Goal: Obtain resource: Download file/media

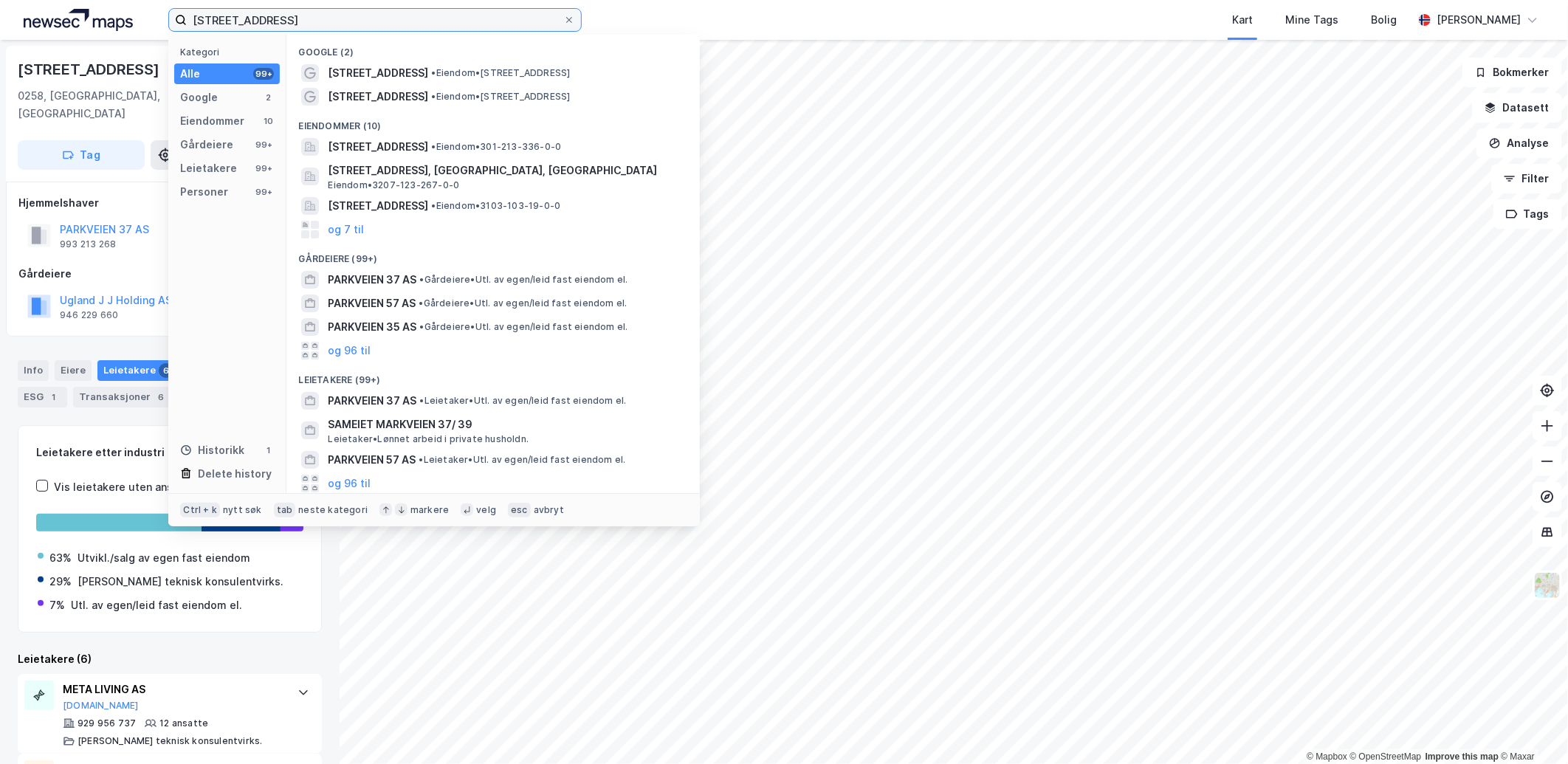
drag, startPoint x: 301, startPoint y: 16, endPoint x: 56, endPoint y: 31, distance: 245.5
click at [60, 31] on div "parkveien 37 Kategori Alle 99+ Google 2 Eiendommer 10 Gårdeiere 99+ Leietakere …" at bounding box center [784, 19] width 1568 height 40
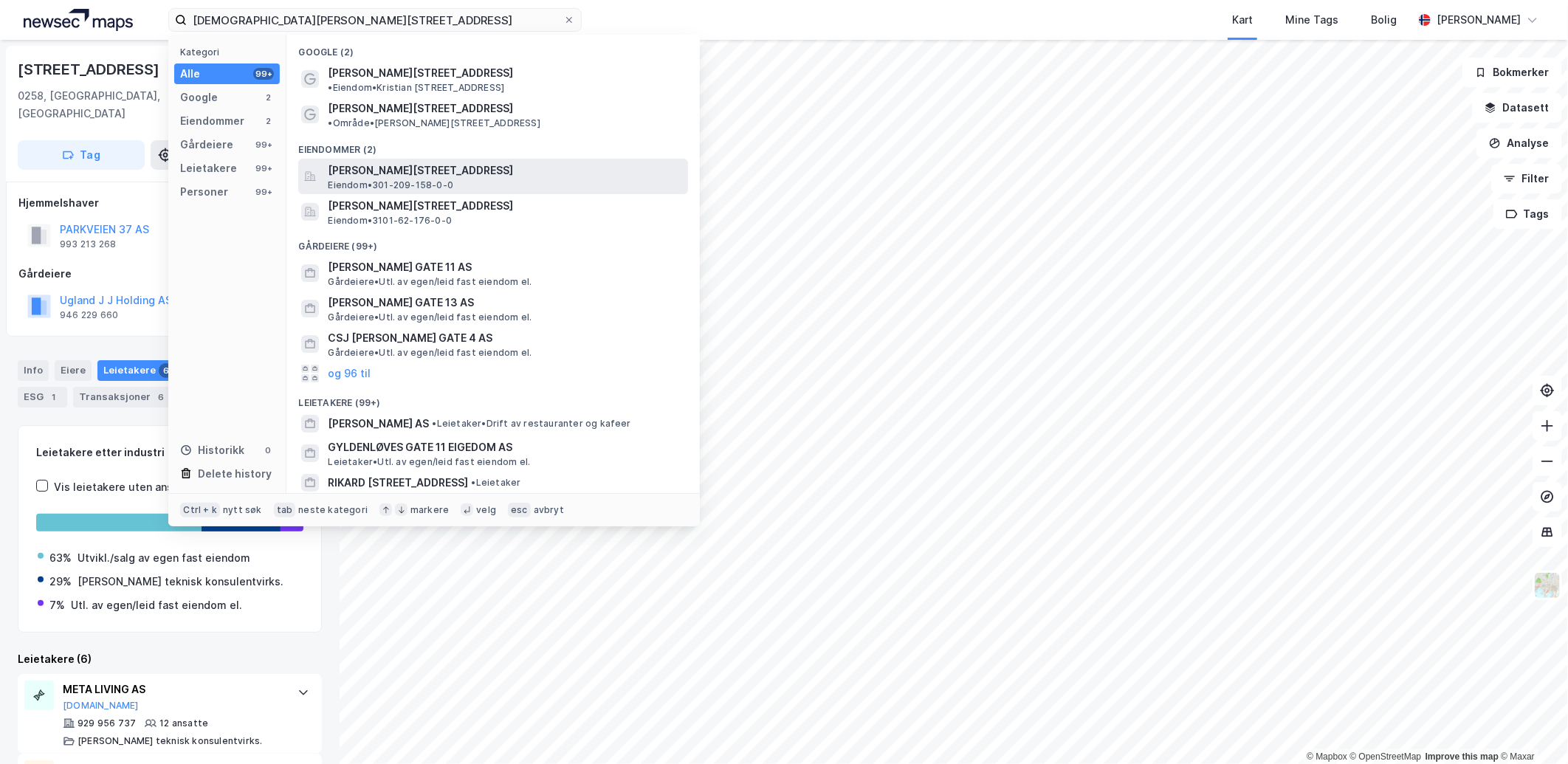
click at [382, 162] on span "[PERSON_NAME][STREET_ADDRESS]" at bounding box center [505, 171] width 354 height 18
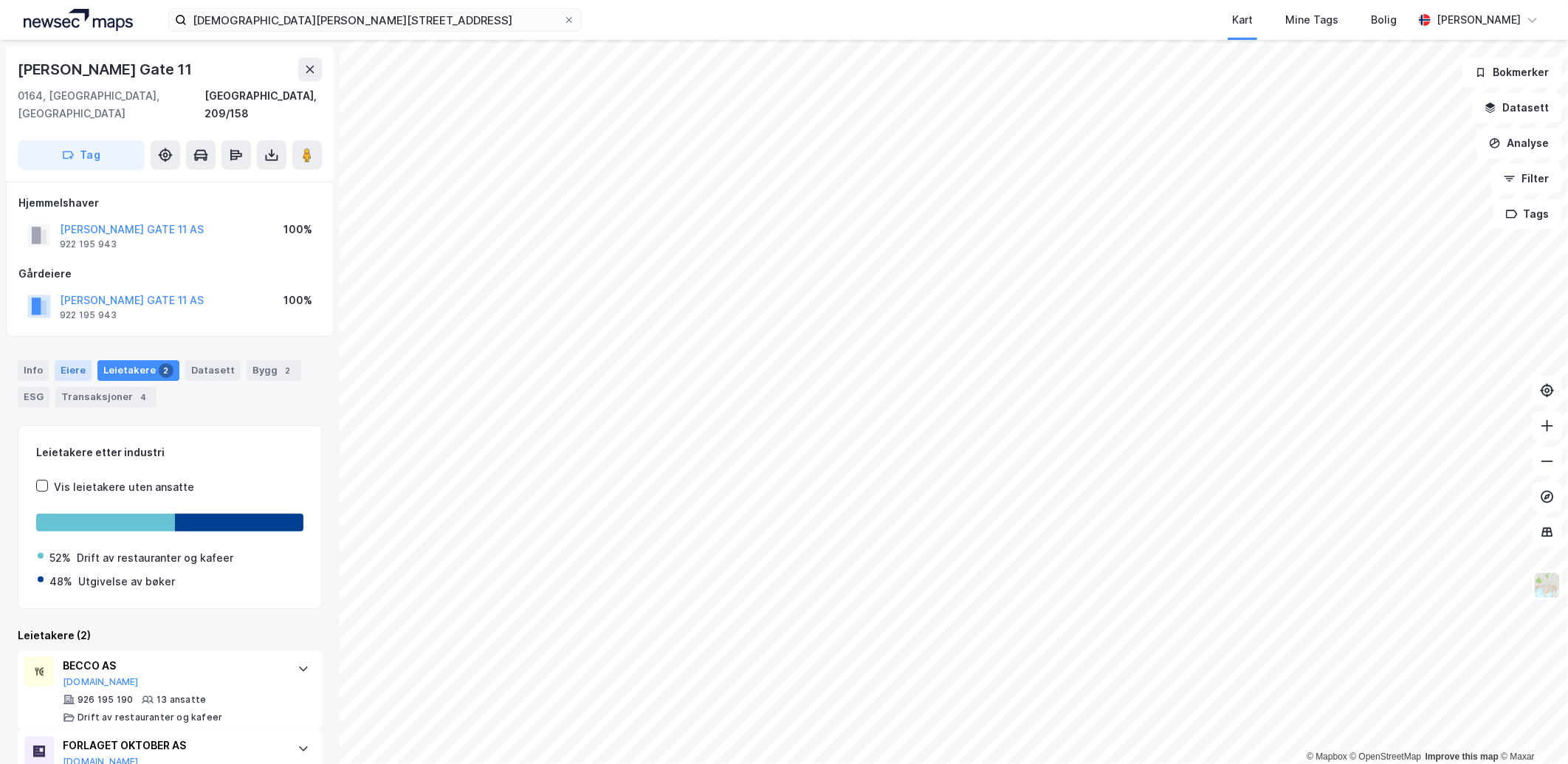
click at [76, 360] on div "Eiere" at bounding box center [73, 371] width 37 height 20
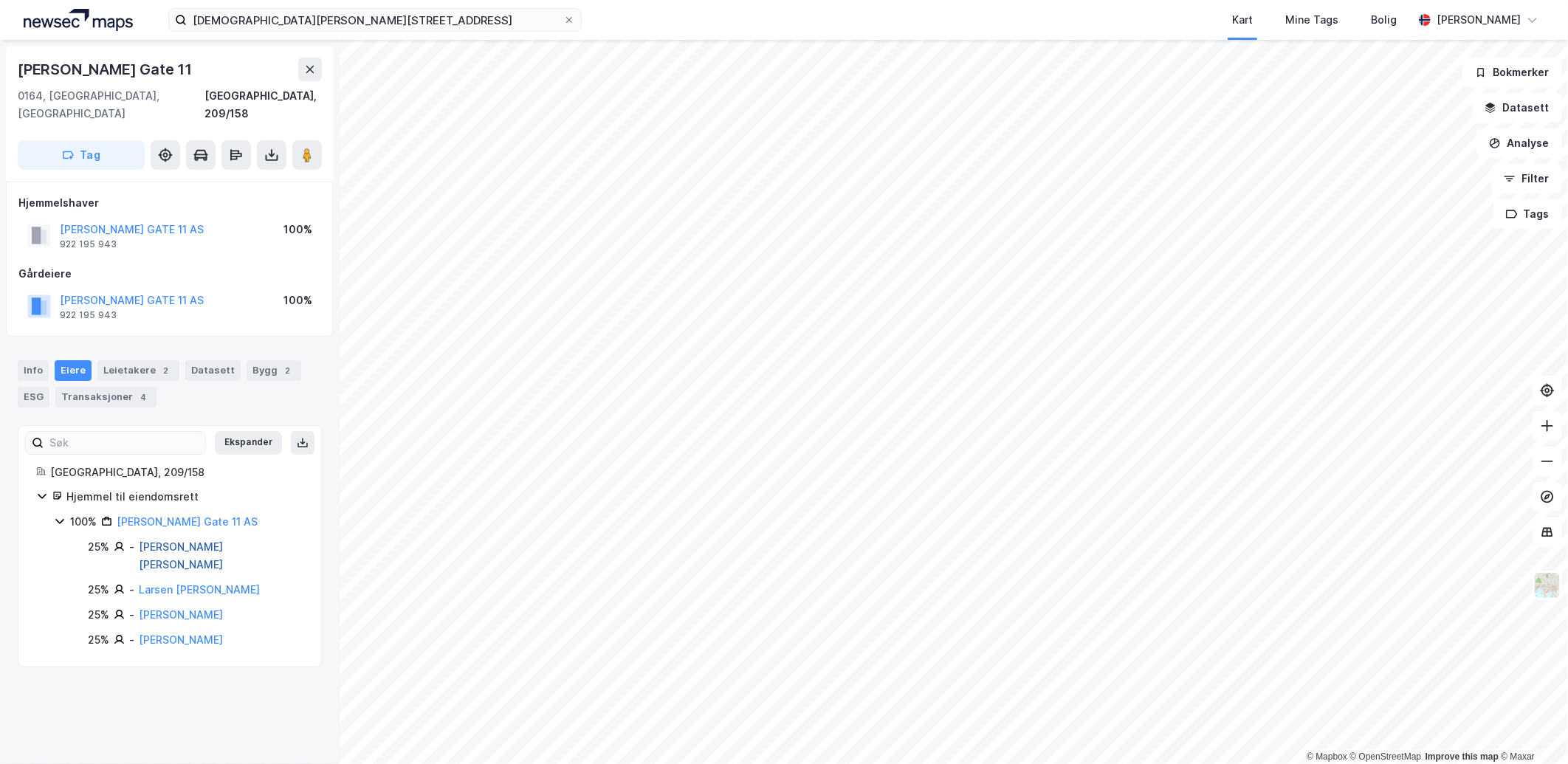
click at [199, 540] on link "[PERSON_NAME] [PERSON_NAME]" at bounding box center [181, 555] width 84 height 30
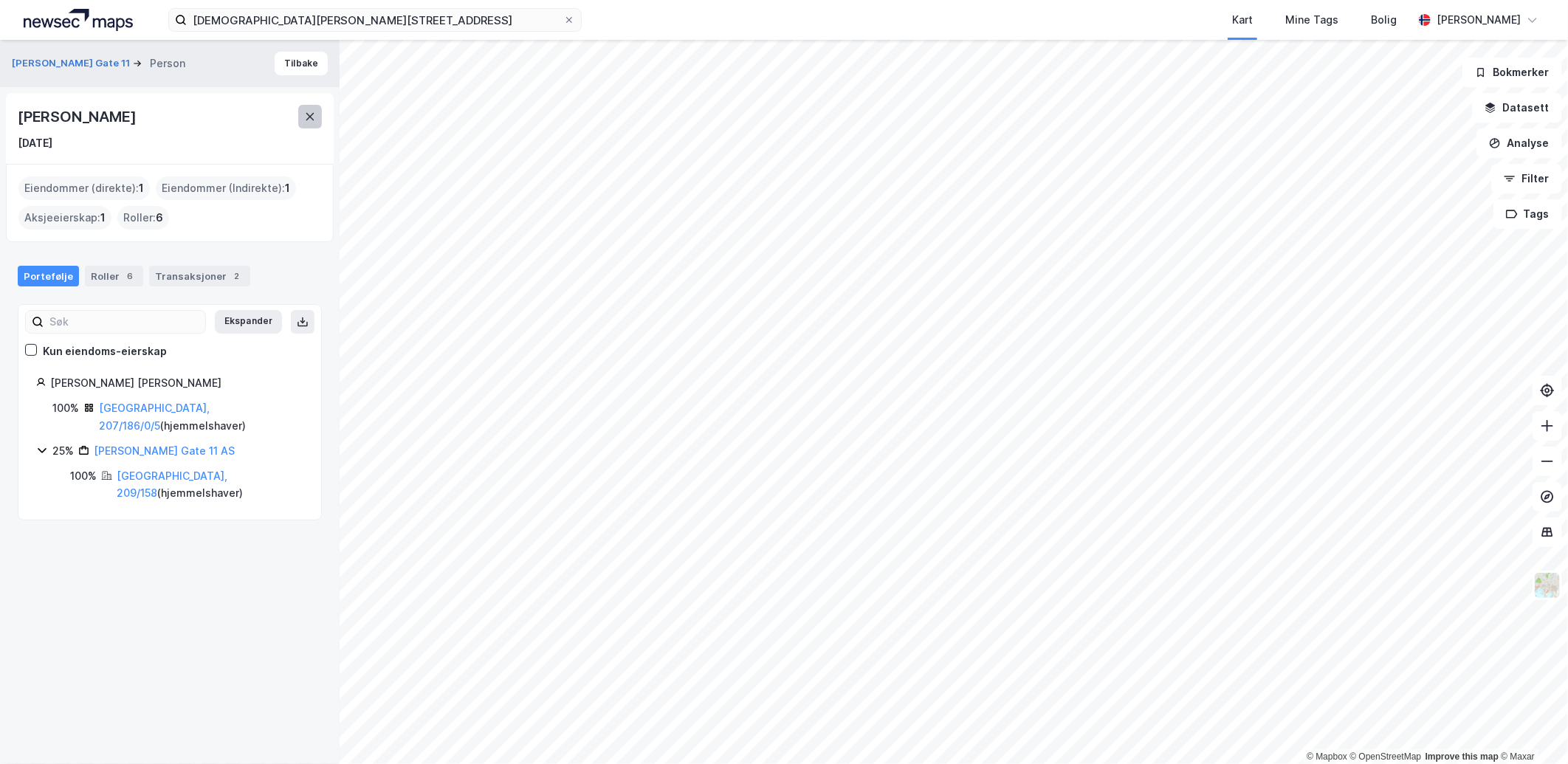
click at [315, 114] on icon at bounding box center [310, 116] width 12 height 12
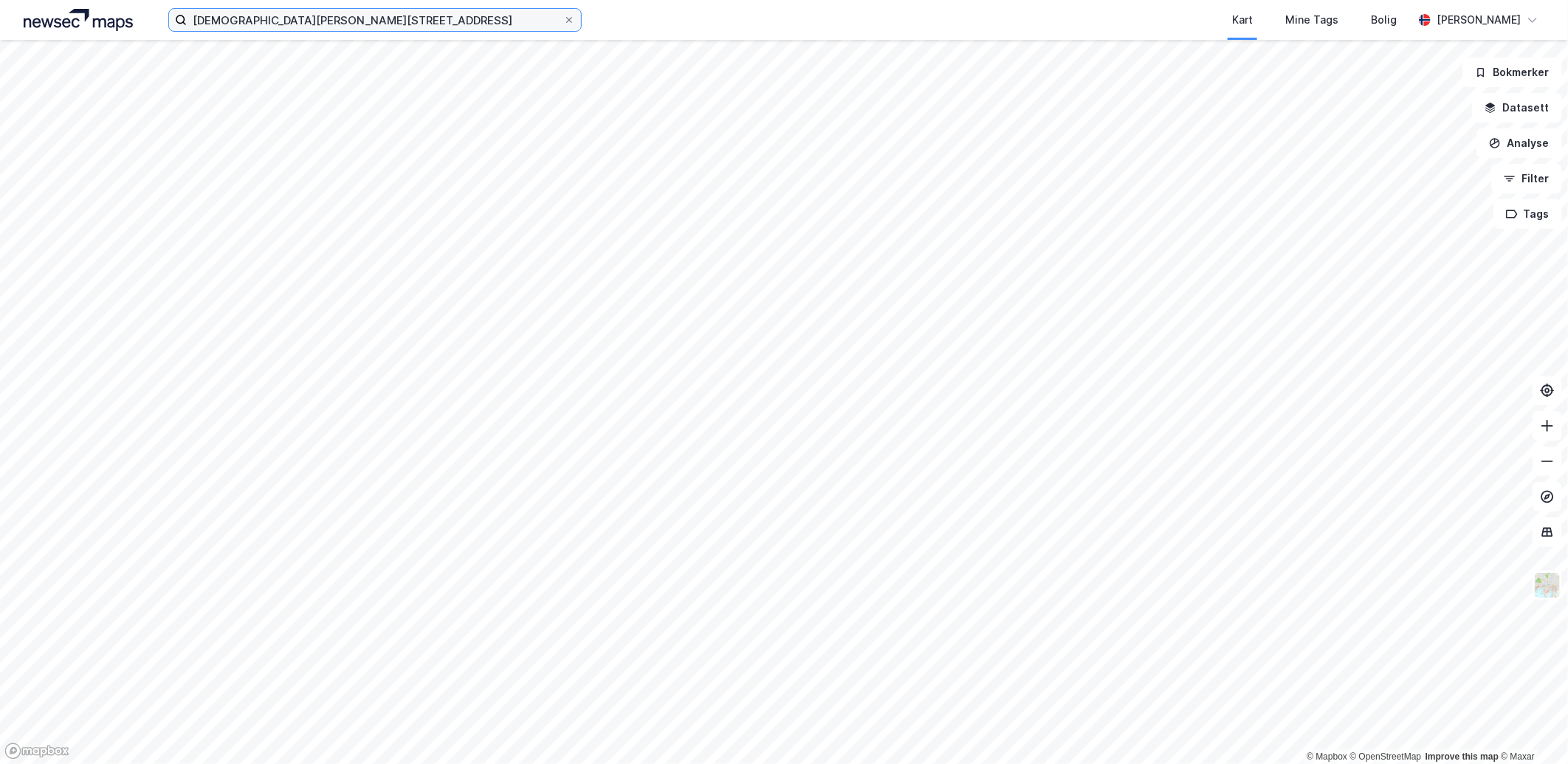
click at [329, 26] on input "[DEMOGRAPHIC_DATA][PERSON_NAME][STREET_ADDRESS]" at bounding box center [375, 19] width 376 height 22
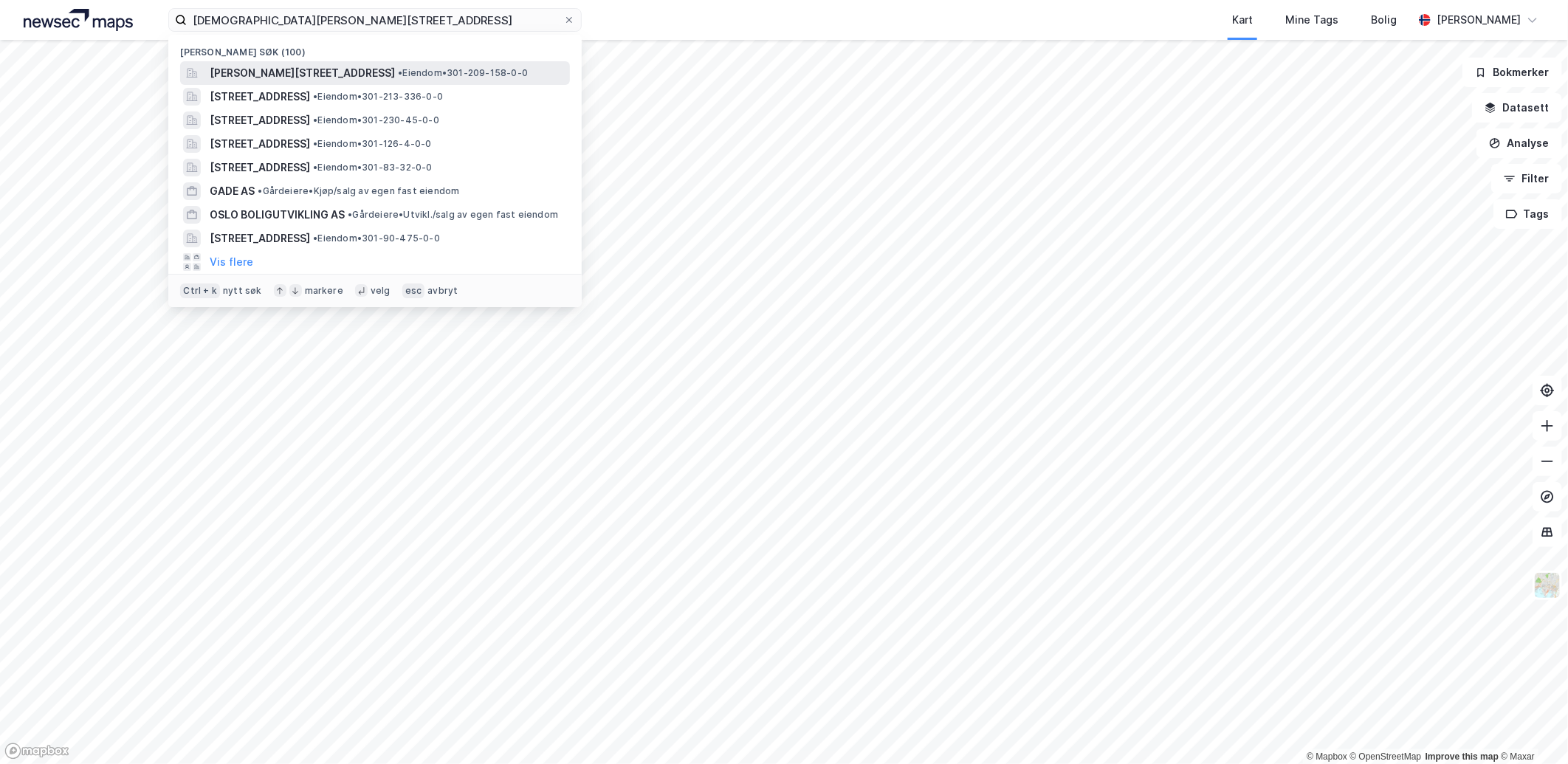
click at [322, 73] on span "[PERSON_NAME][STREET_ADDRESS]" at bounding box center [302, 73] width 186 height 18
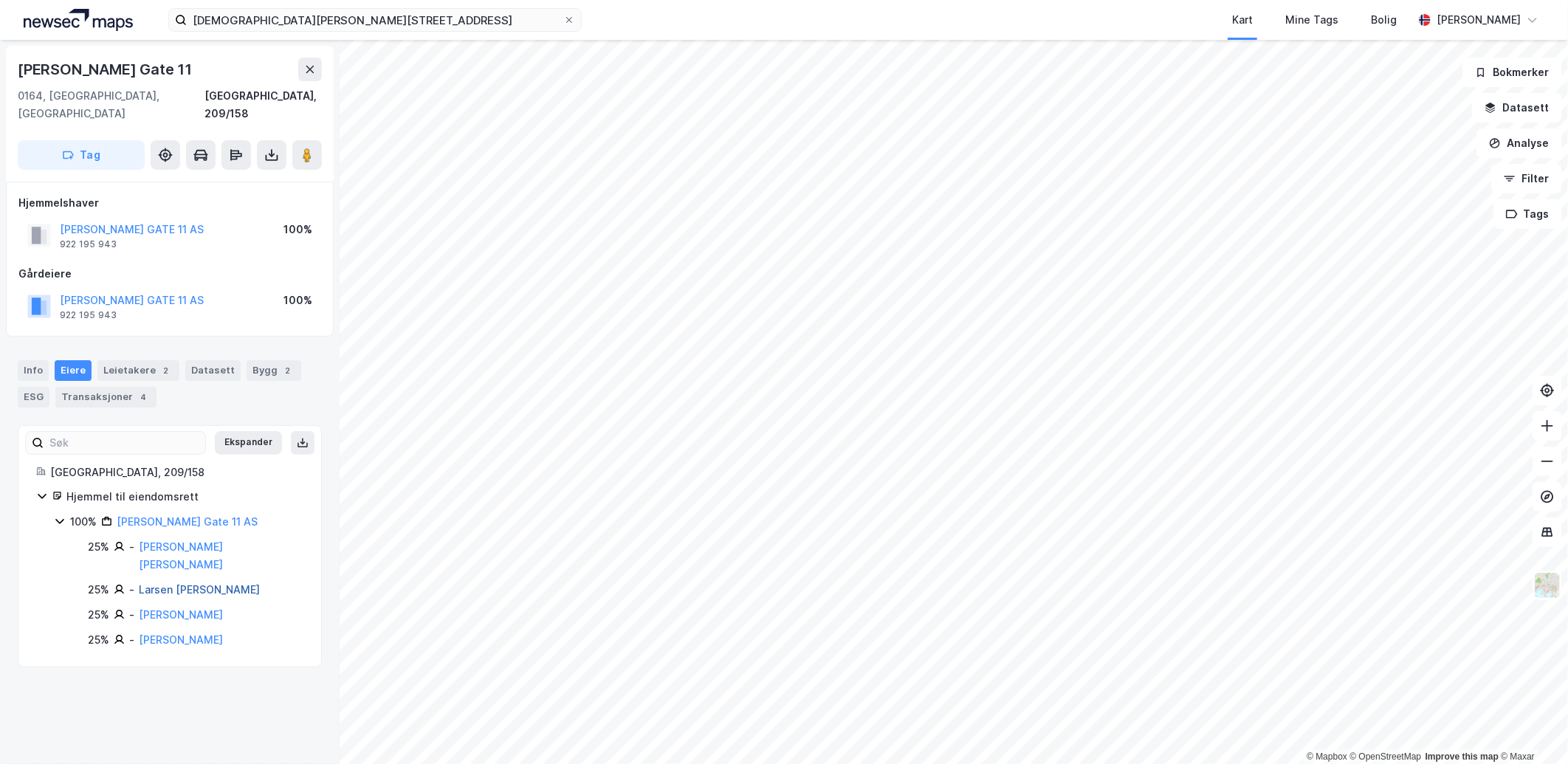
click at [192, 583] on link "Larsen [PERSON_NAME]" at bounding box center [198, 589] width 121 height 13
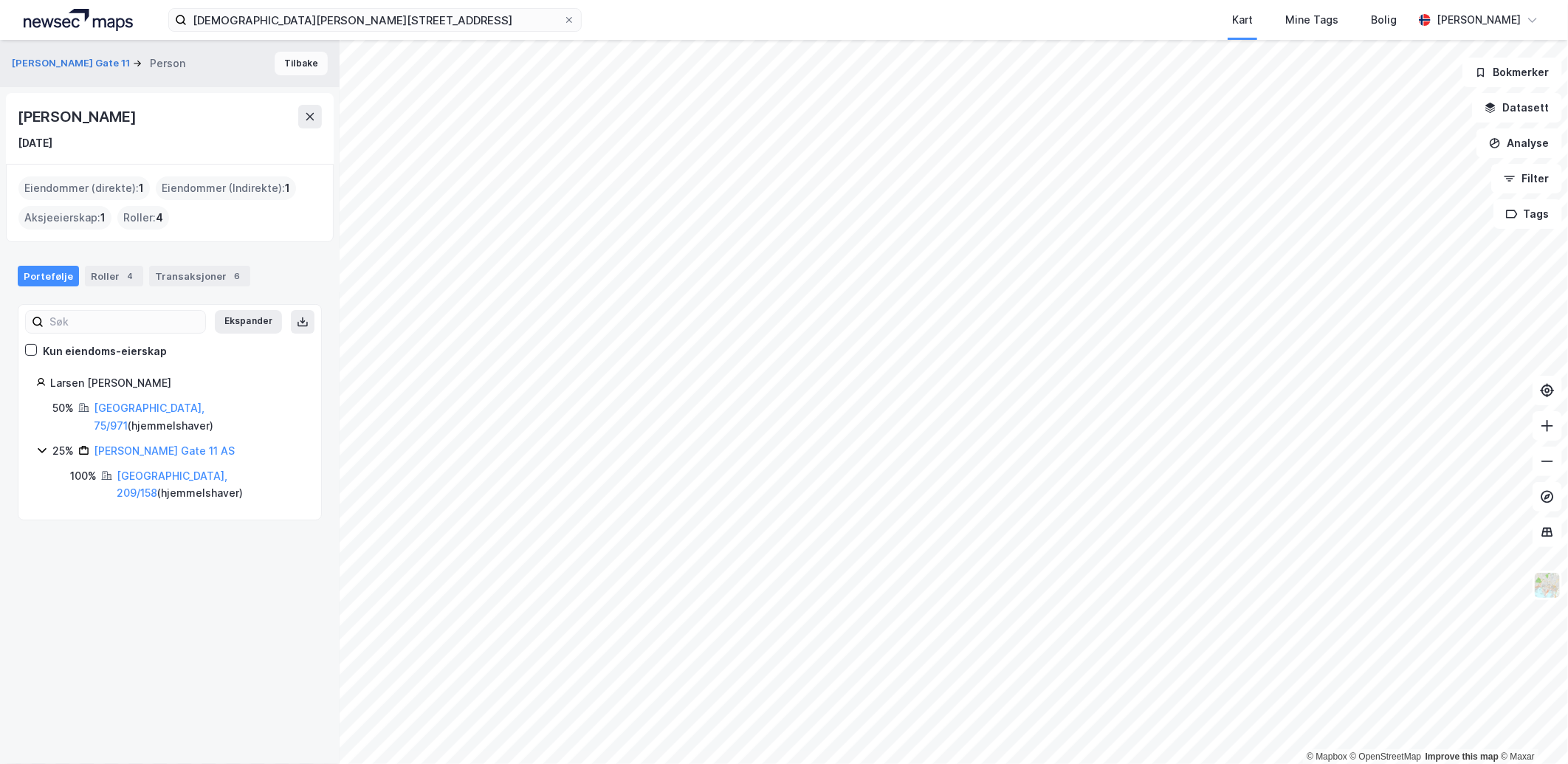
click at [289, 62] on button "Tilbake" at bounding box center [300, 63] width 53 height 24
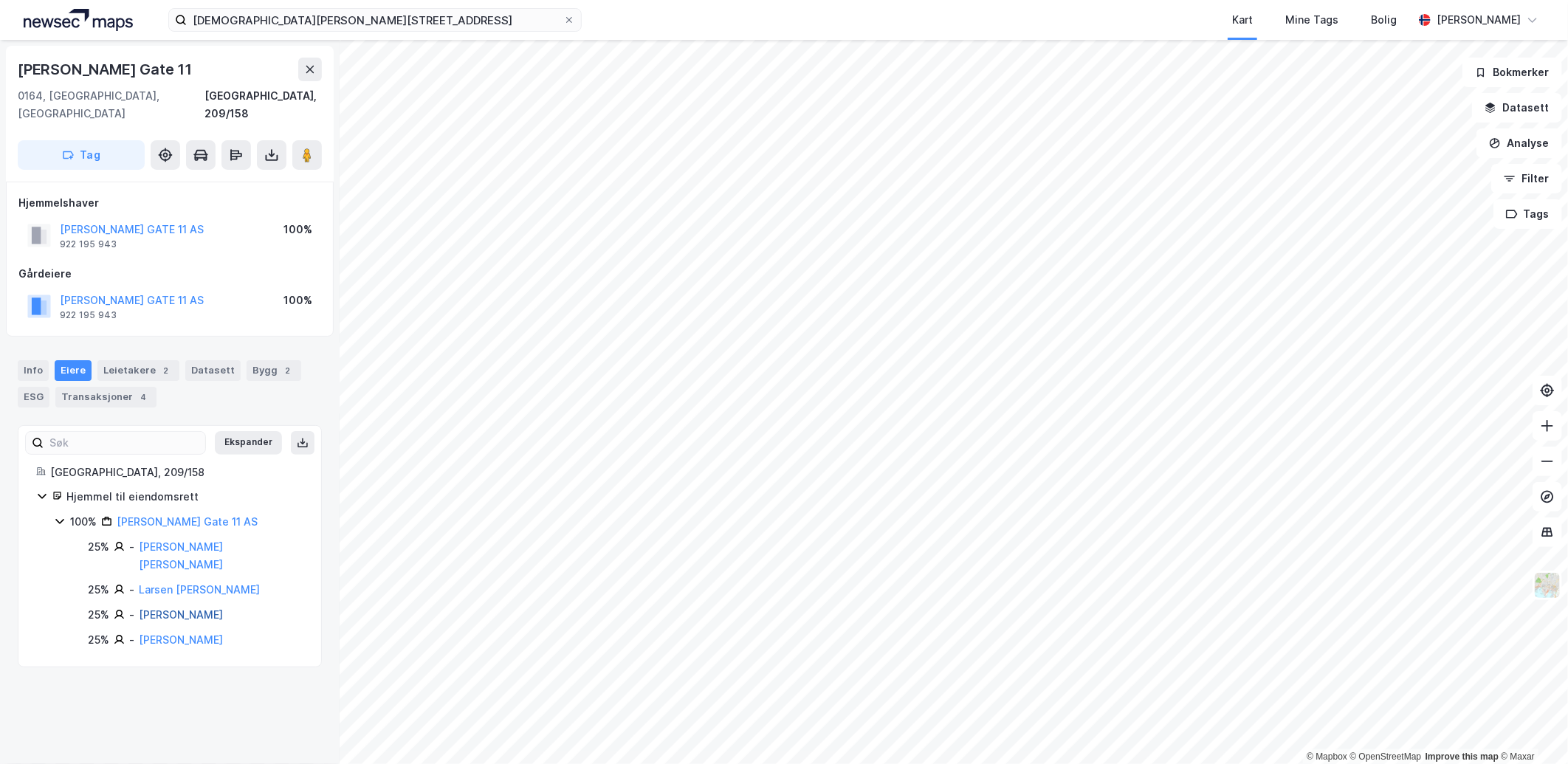
click at [181, 609] on link "[PERSON_NAME]" at bounding box center [181, 615] width 84 height 13
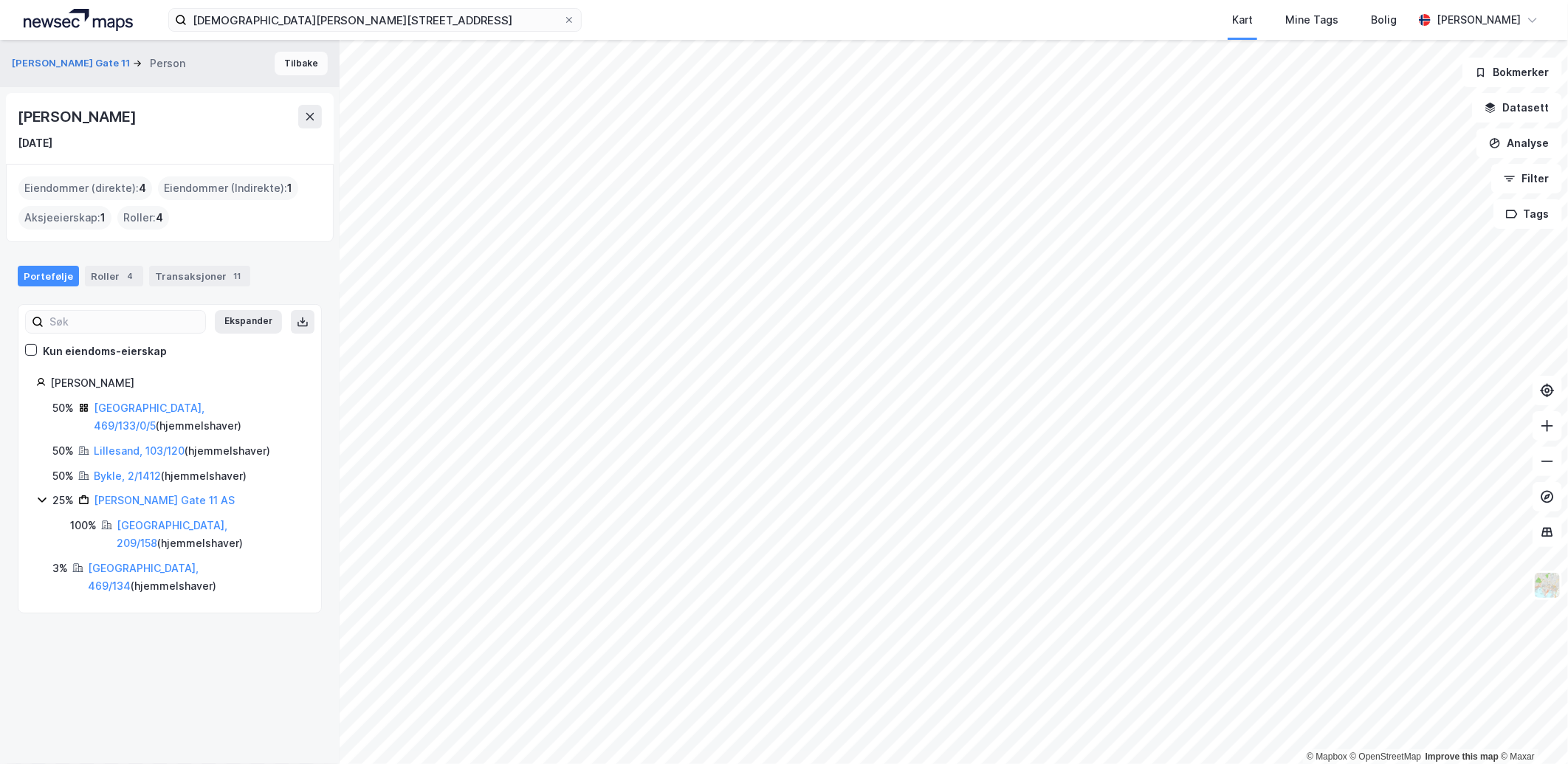
click at [286, 61] on button "Tilbake" at bounding box center [300, 63] width 53 height 24
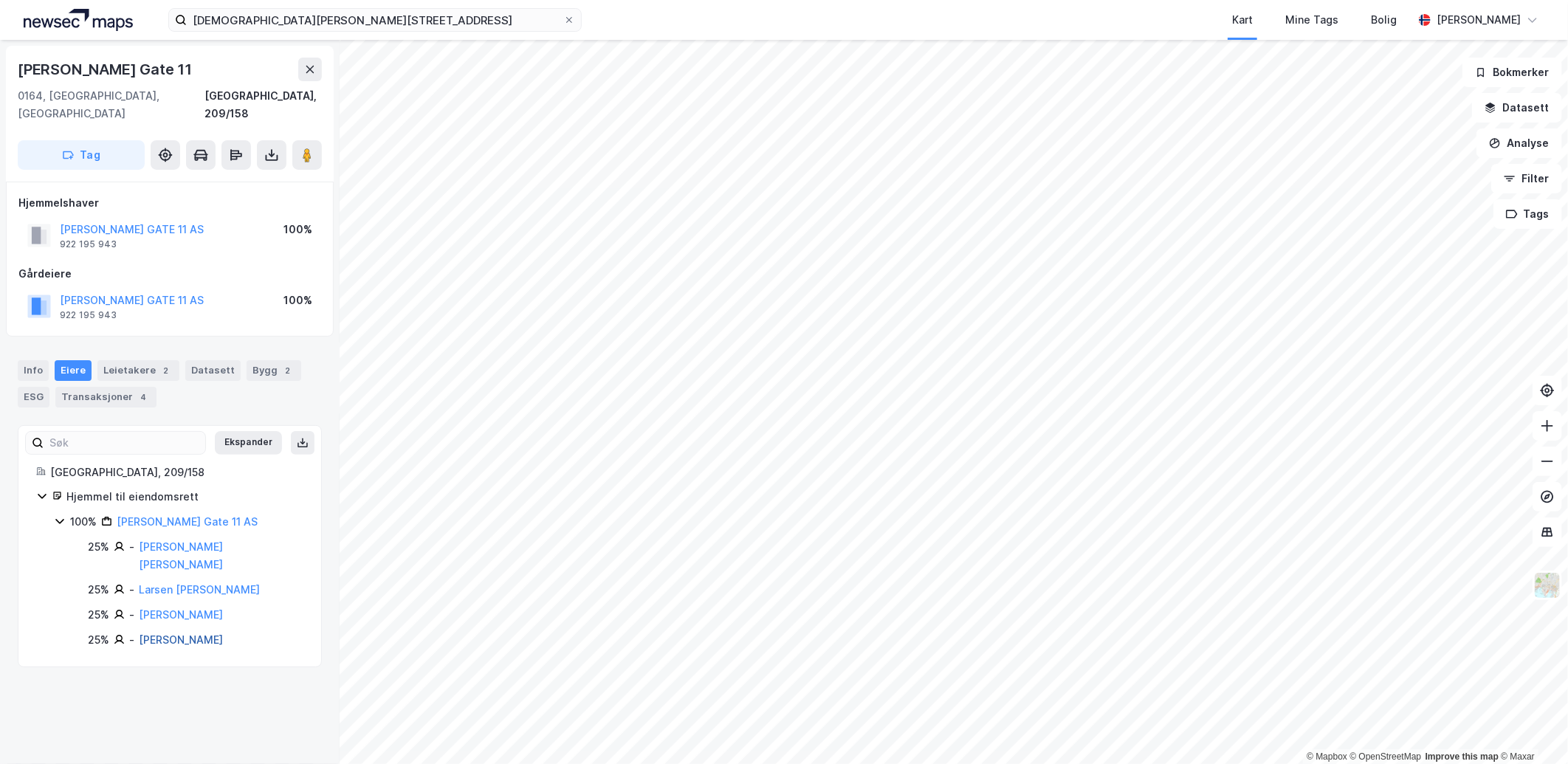
click at [183, 634] on link "[PERSON_NAME]" at bounding box center [181, 640] width 84 height 13
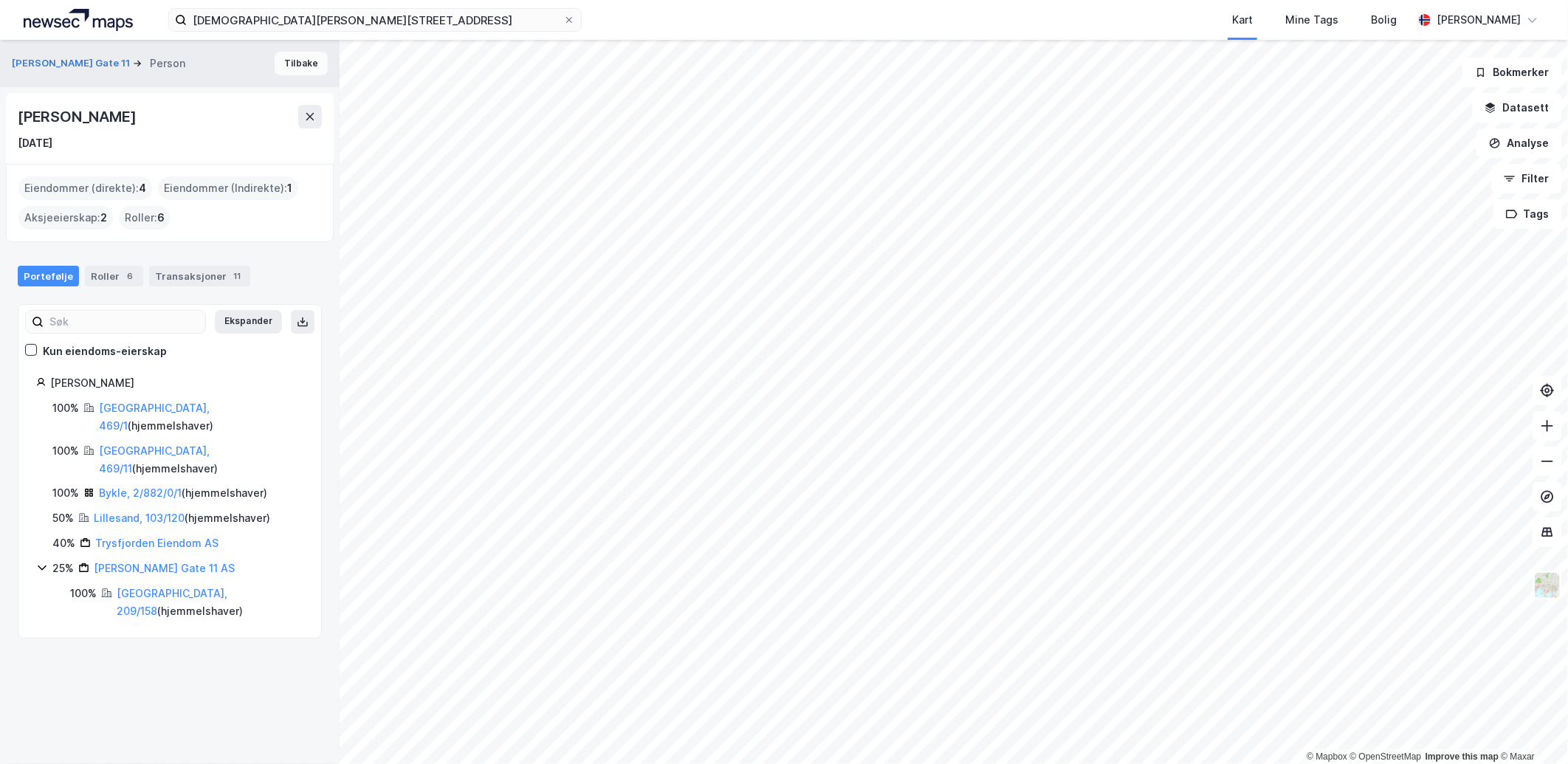
click at [282, 68] on button "Tilbake" at bounding box center [300, 63] width 53 height 24
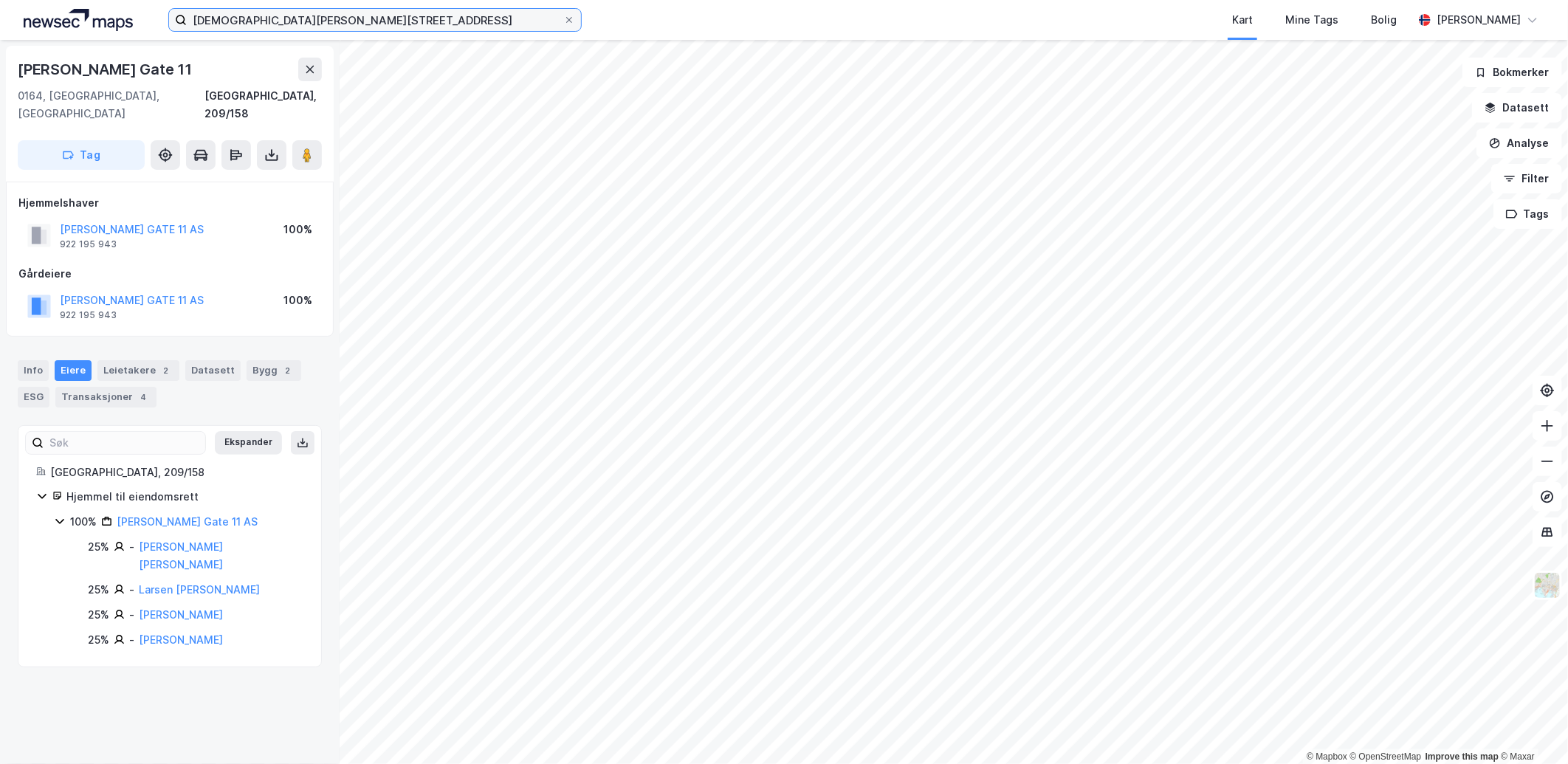
drag, startPoint x: 323, startPoint y: 19, endPoint x: 23, endPoint y: 15, distance: 300.0
click at [23, 15] on div "[DEMOGRAPHIC_DATA] [STREET_ADDRESS] Kart Mine Tags Bolig [PERSON_NAME]" at bounding box center [784, 19] width 1568 height 40
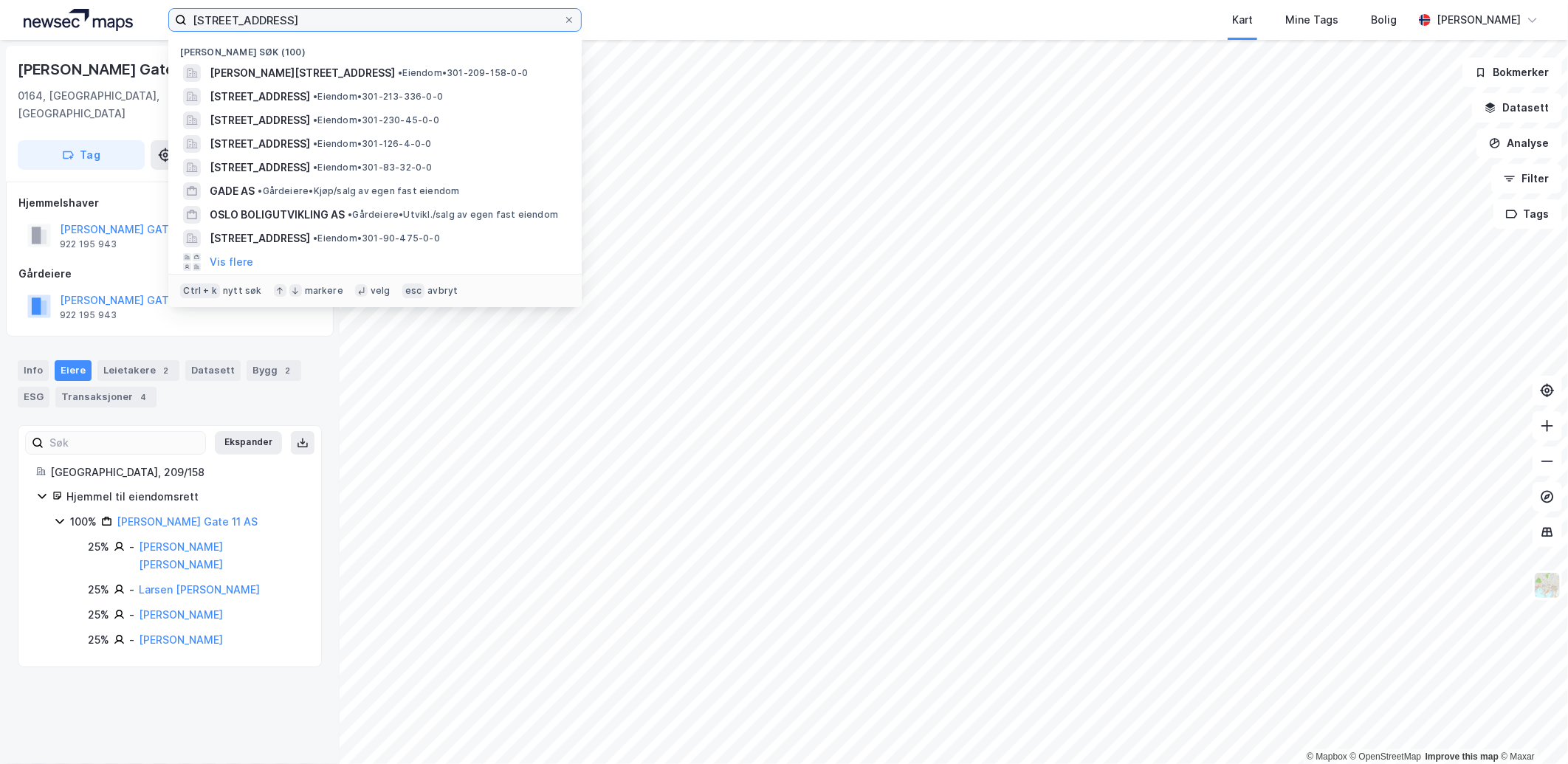
type input "[STREET_ADDRESS]"
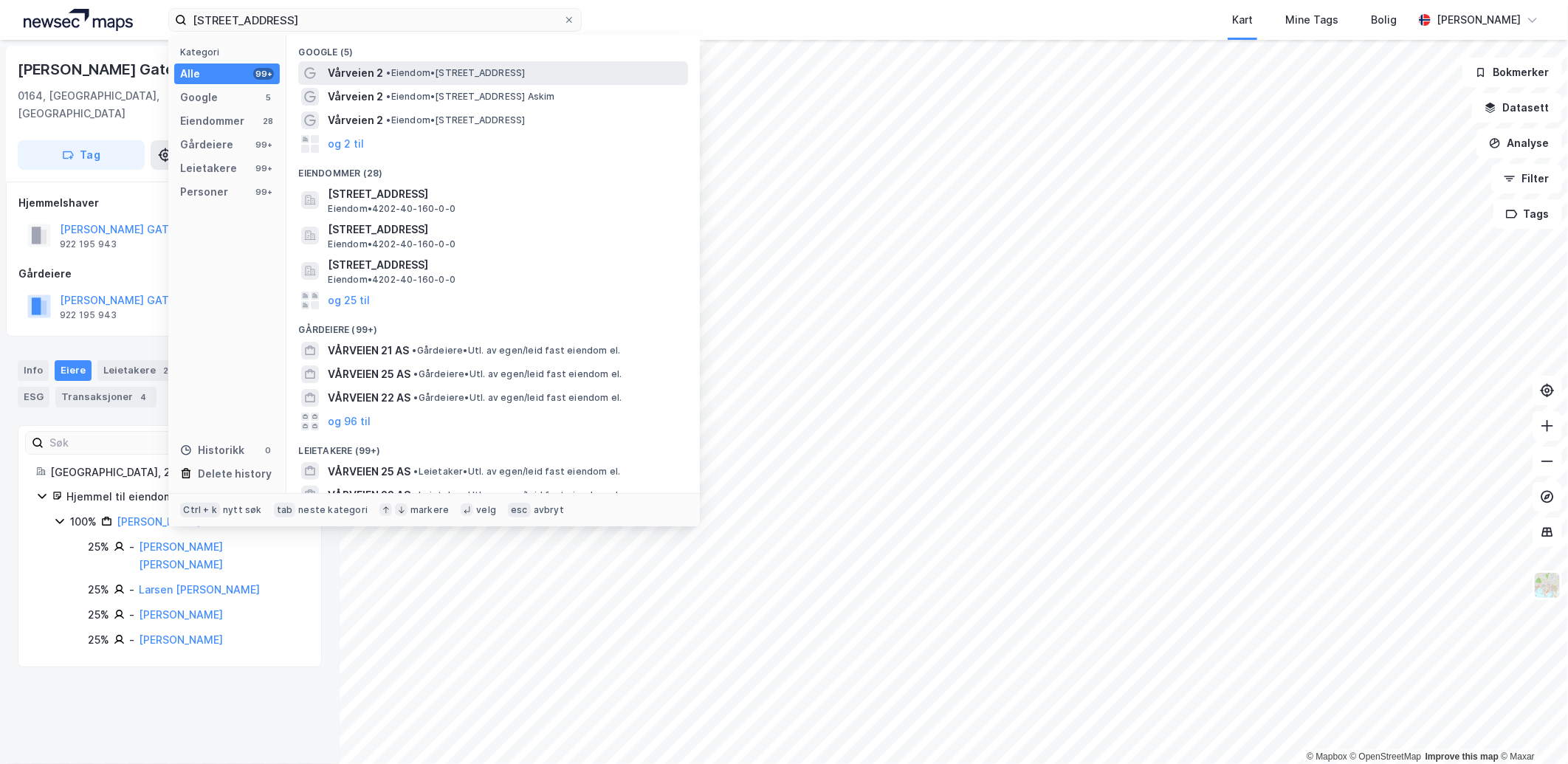
click at [409, 72] on span "• Eiendom • [STREET_ADDRESS]" at bounding box center [456, 73] width 138 height 12
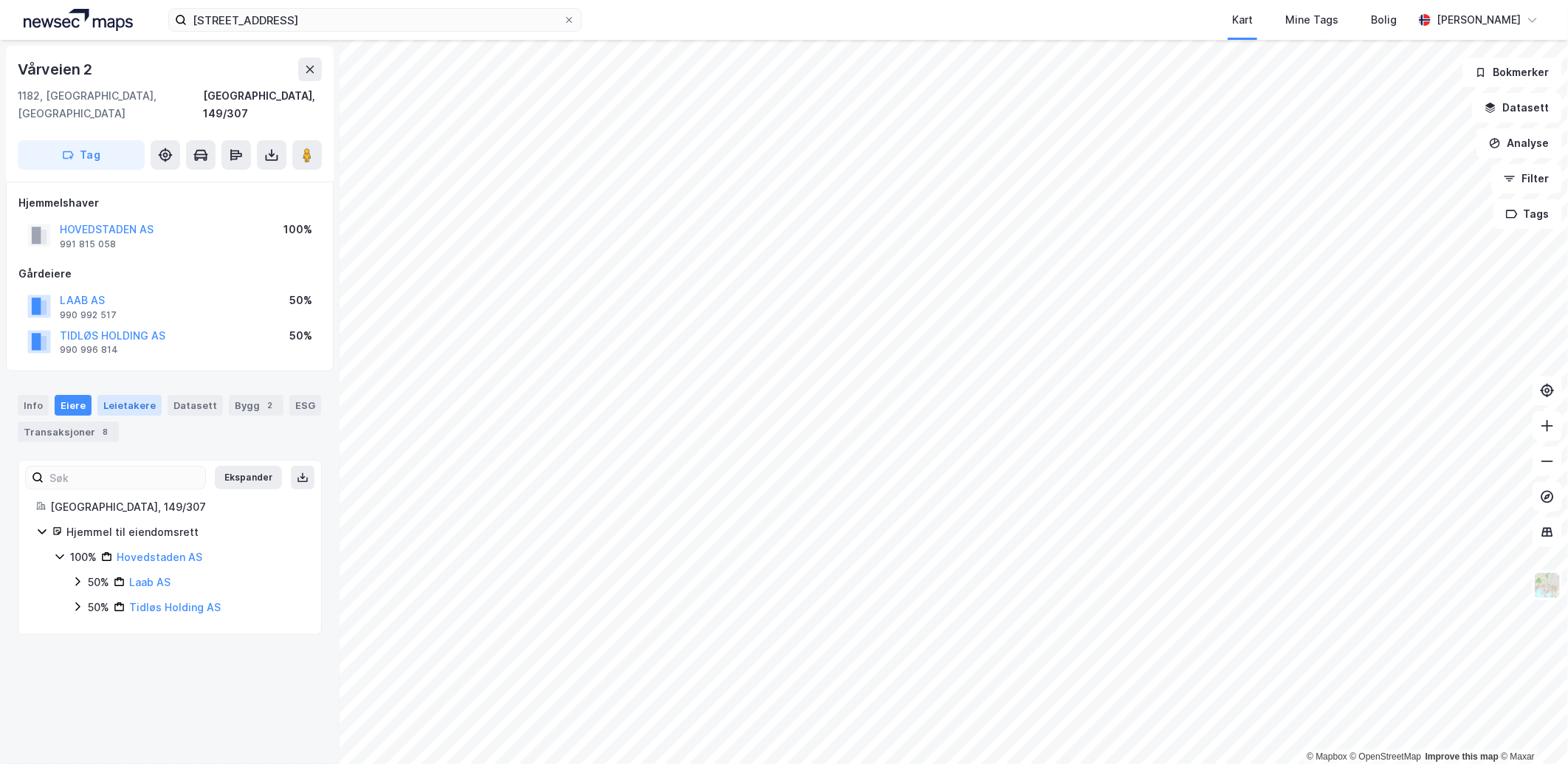
click at [131, 395] on div "Leietakere" at bounding box center [129, 405] width 64 height 20
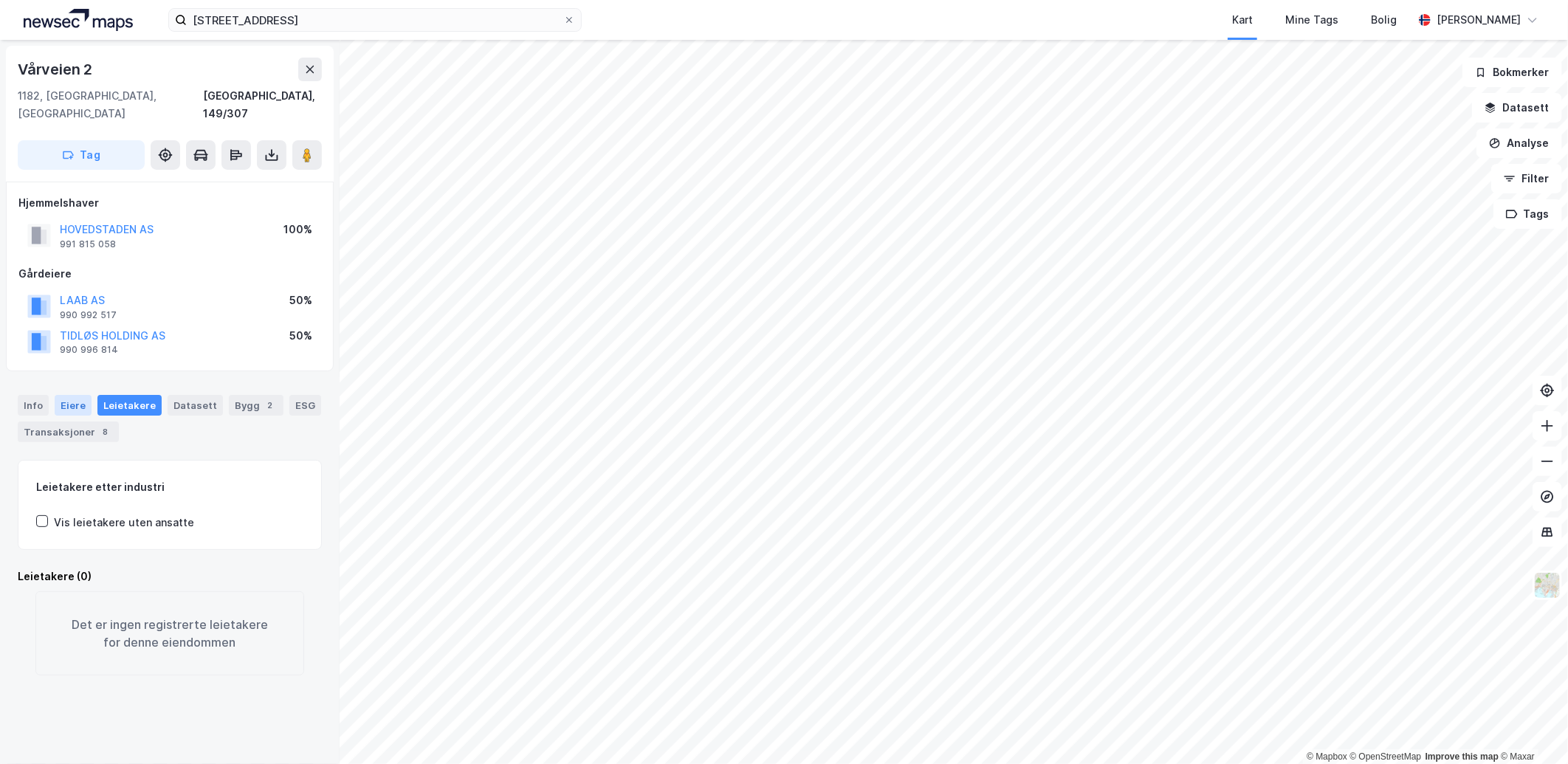
click at [68, 395] on div "Eiere" at bounding box center [73, 405] width 37 height 20
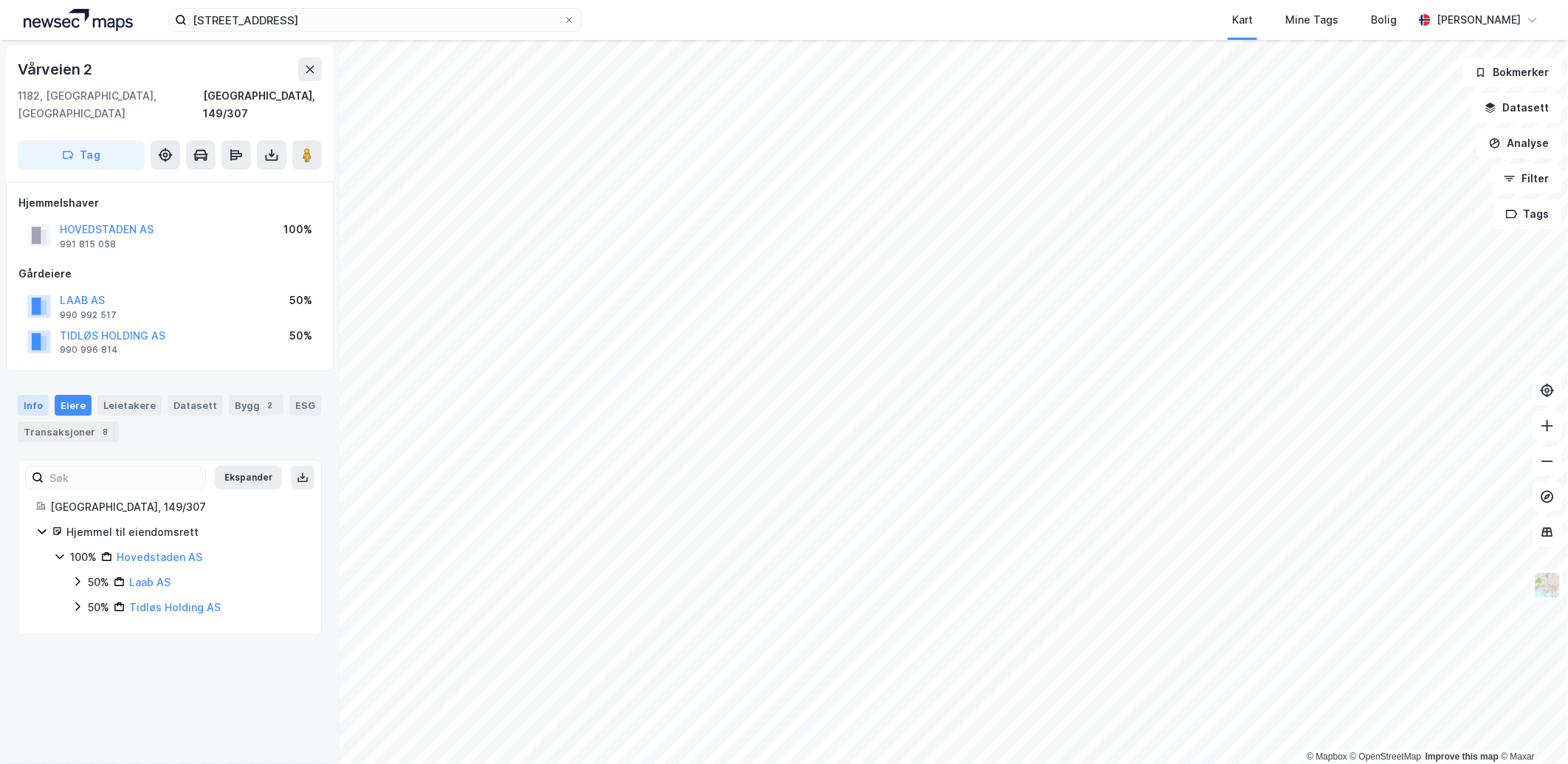
click at [38, 395] on div "Info" at bounding box center [33, 405] width 31 height 20
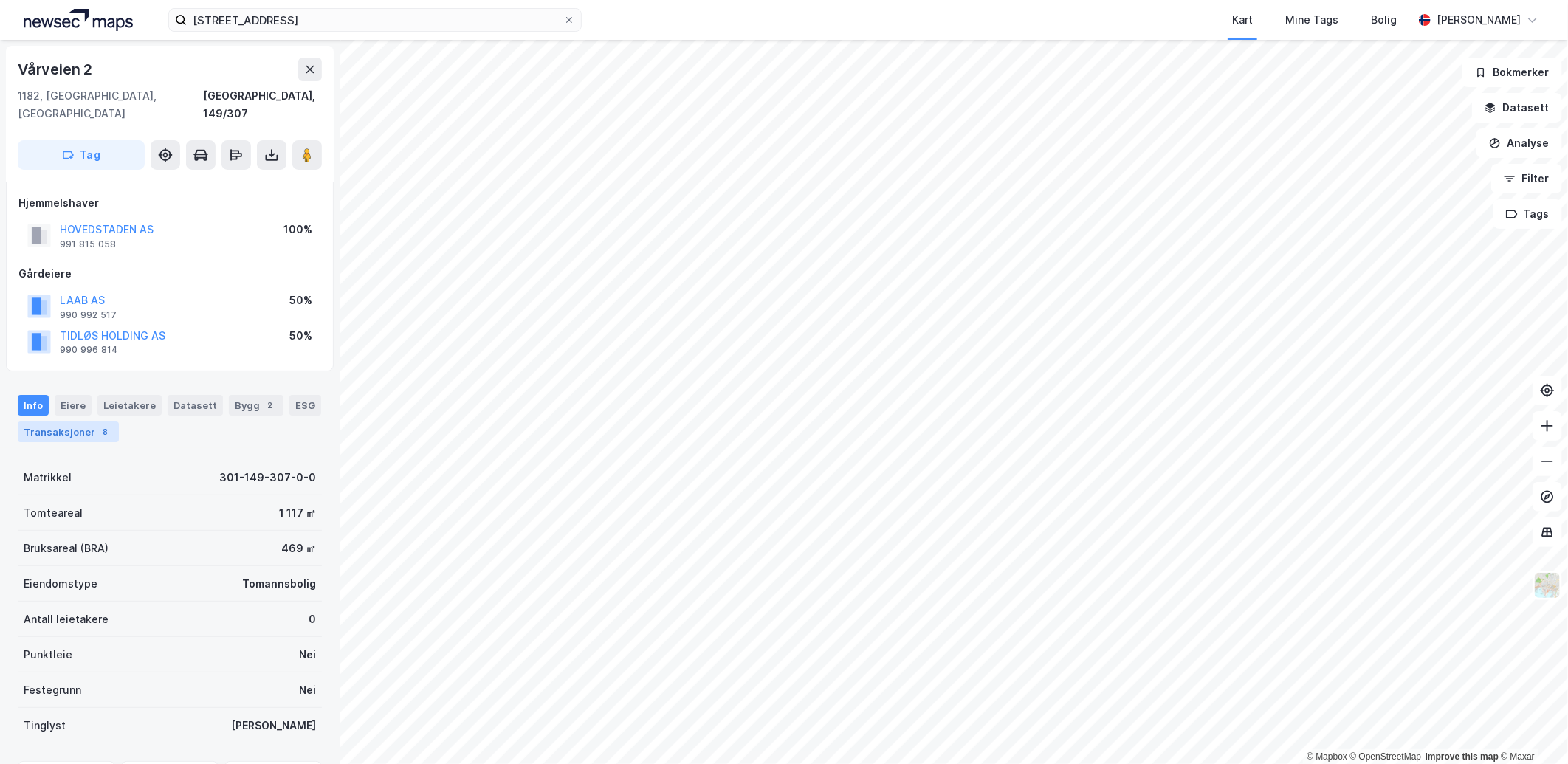
click at [53, 421] on div "Transaksjoner 8" at bounding box center [68, 431] width 101 height 20
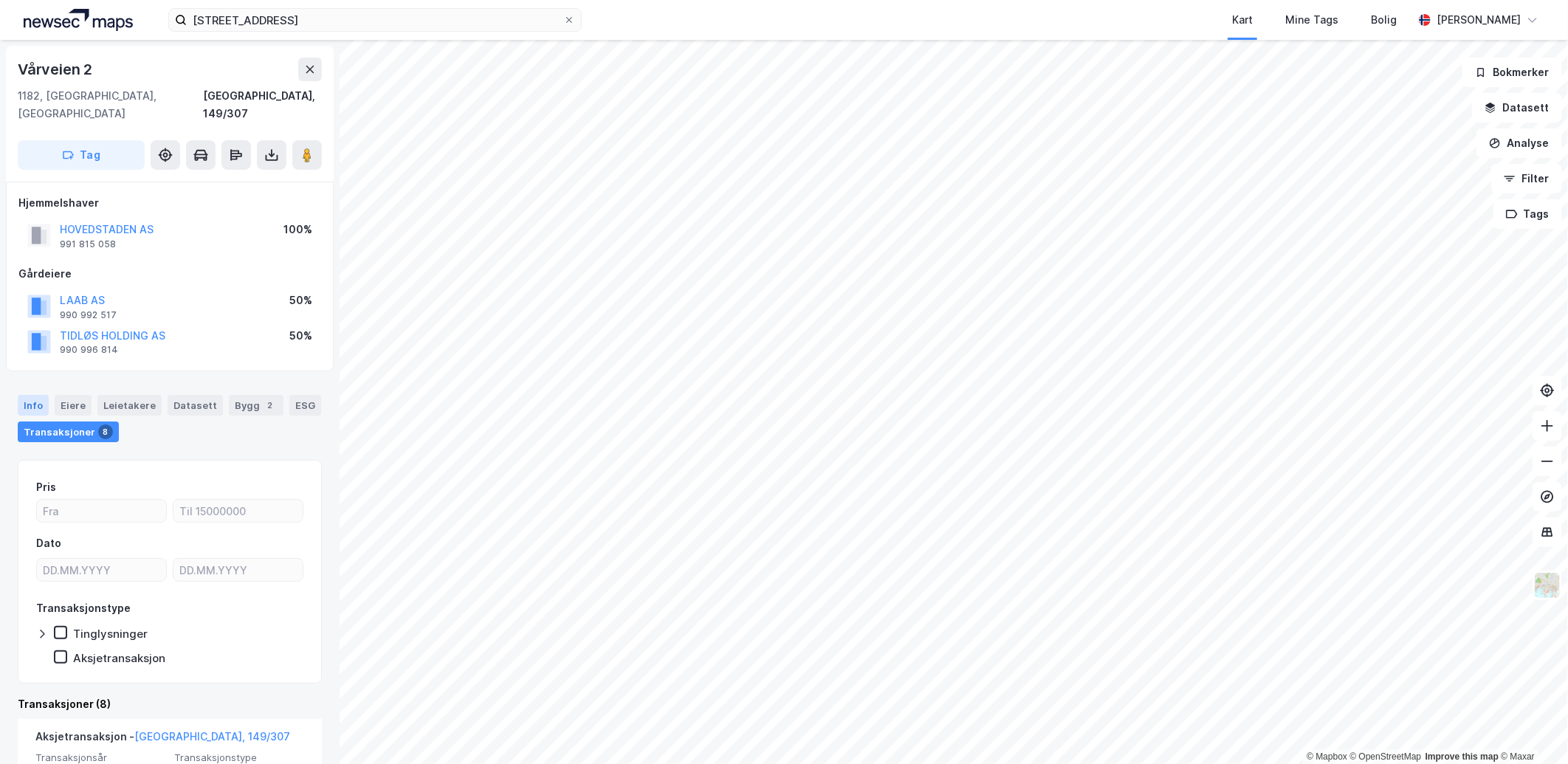
click at [32, 395] on div "Info" at bounding box center [33, 405] width 31 height 20
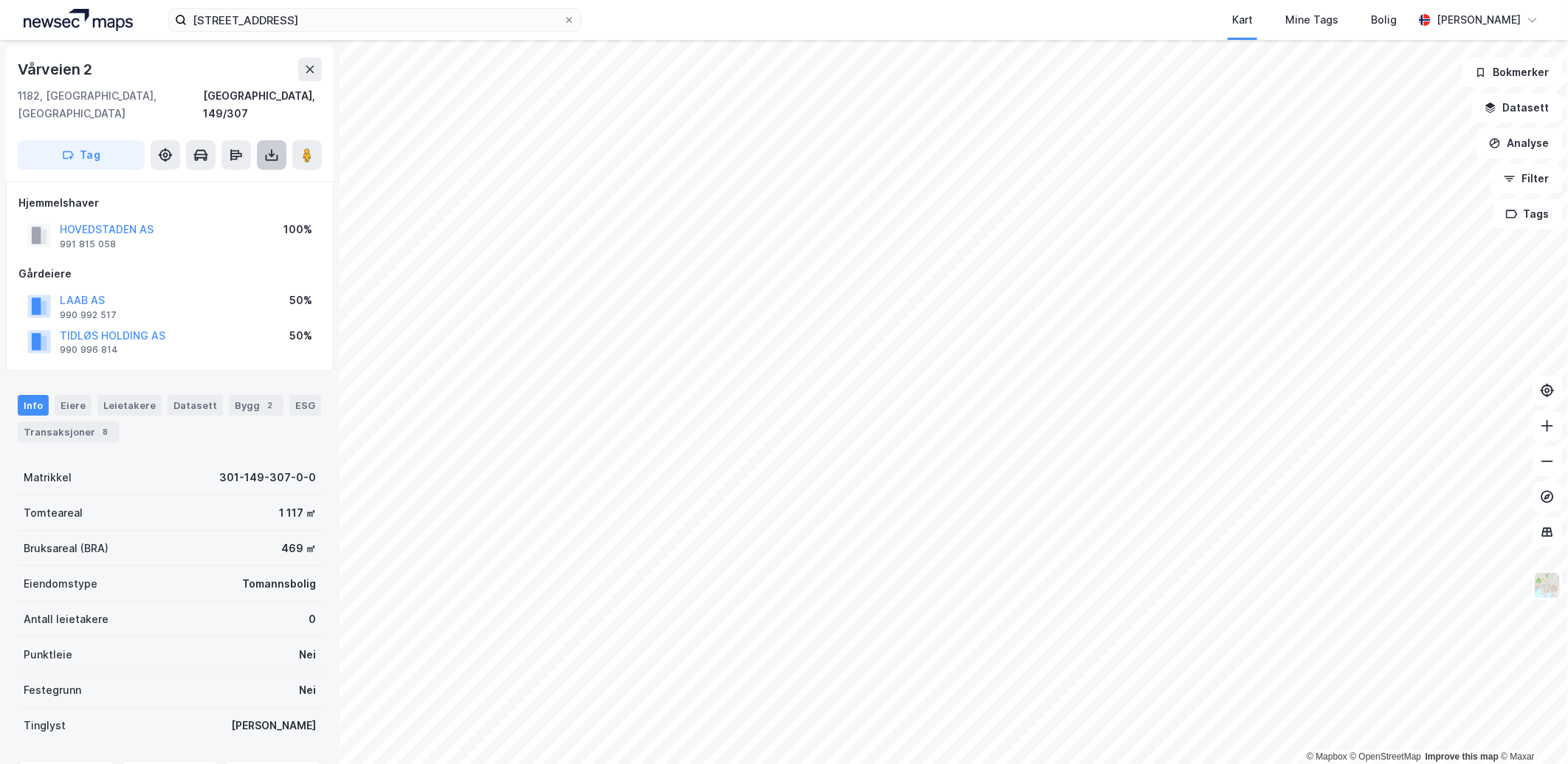
click at [276, 155] on icon at bounding box center [272, 158] width 13 height 6
click at [262, 173] on div "Last ned grunnbok" at bounding box center [208, 185] width 157 height 24
click at [233, 203] on div "Last ned matrikkelrapport" at bounding box center [217, 209] width 122 height 12
